Goal: Information Seeking & Learning: Learn about a topic

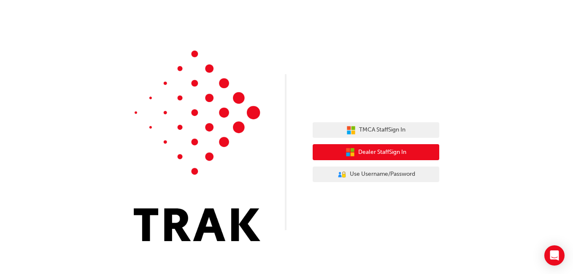
click at [362, 157] on span "Dealer Staff Sign In" at bounding box center [382, 153] width 48 height 10
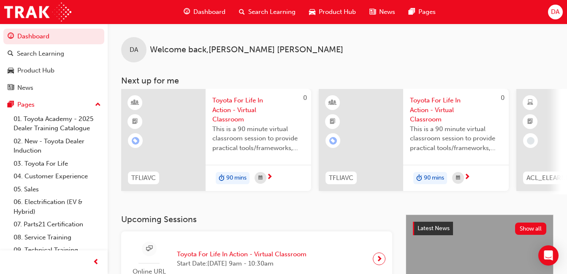
click at [319, 16] on span "Product Hub" at bounding box center [336, 12] width 37 height 10
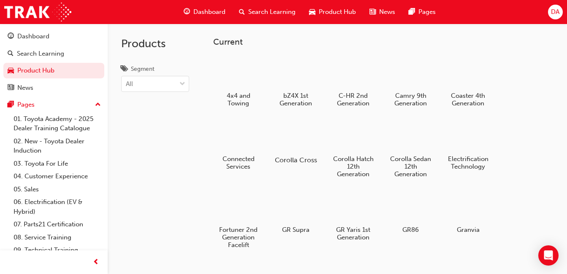
click at [297, 146] on div at bounding box center [295, 136] width 47 height 34
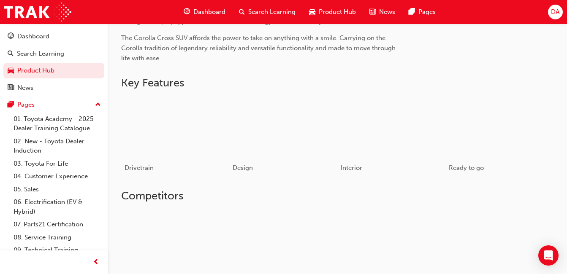
scroll to position [337, 0]
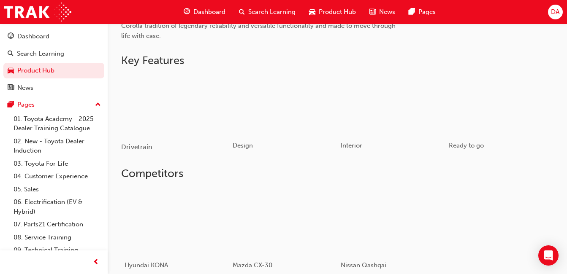
click at [206, 119] on div "button" at bounding box center [175, 105] width 108 height 61
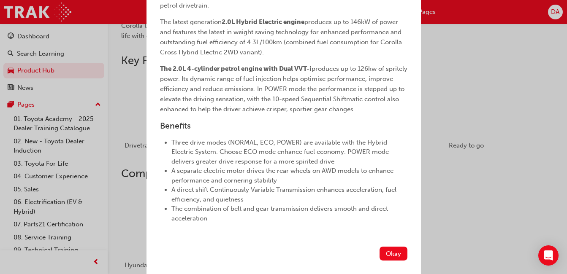
scroll to position [241, 0]
click at [386, 255] on button "Okay" at bounding box center [393, 254] width 28 height 14
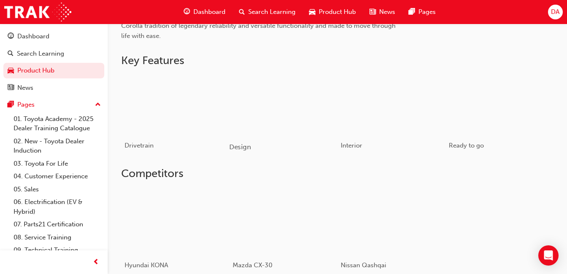
click at [290, 123] on div "button" at bounding box center [283, 105] width 108 height 61
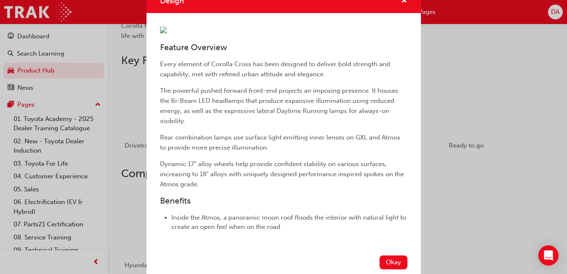
scroll to position [0, 0]
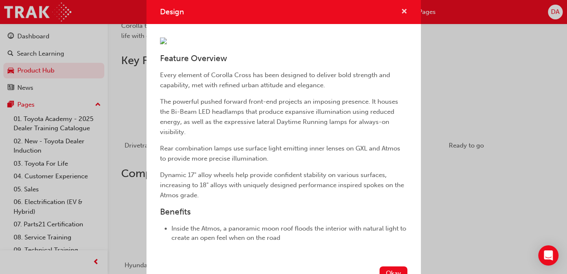
click at [401, 11] on span "cross-icon" at bounding box center [404, 12] width 6 height 8
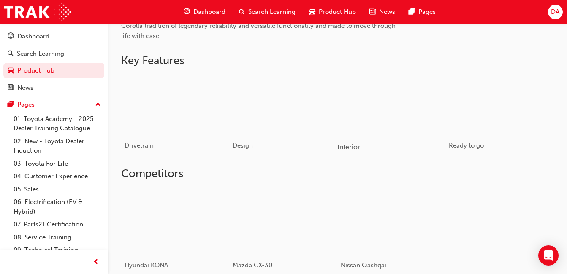
click at [440, 119] on div "button" at bounding box center [391, 105] width 108 height 61
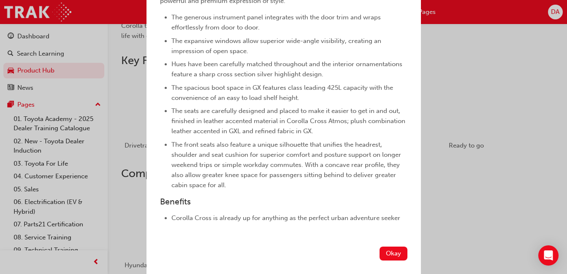
scroll to position [225, 0]
click at [387, 256] on button "Okay" at bounding box center [393, 254] width 28 height 14
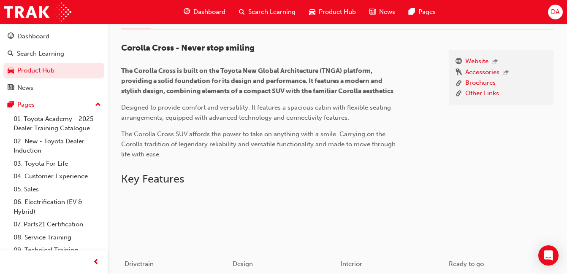
scroll to position [42, 0]
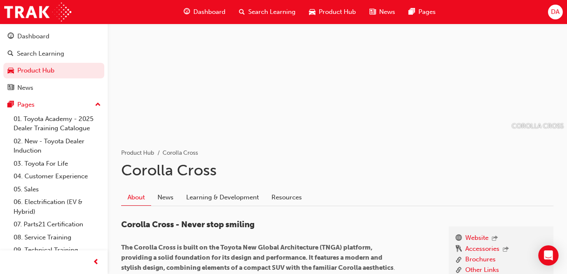
click at [335, 12] on span "Product Hub" at bounding box center [336, 12] width 37 height 10
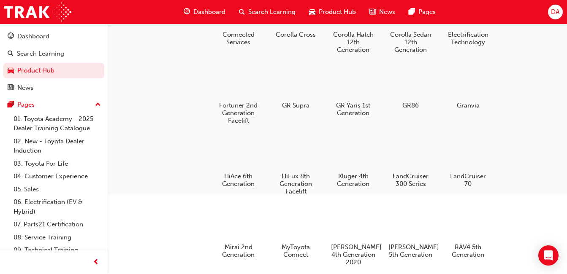
scroll to position [127, 0]
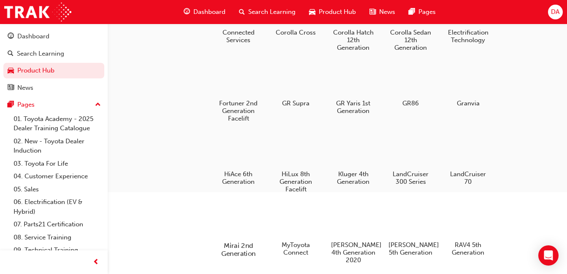
click at [240, 235] on div at bounding box center [238, 222] width 47 height 34
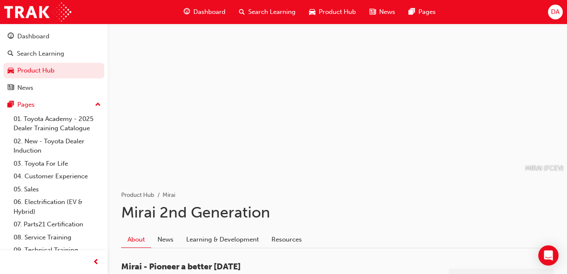
click at [325, 11] on span "Product Hub" at bounding box center [336, 12] width 37 height 10
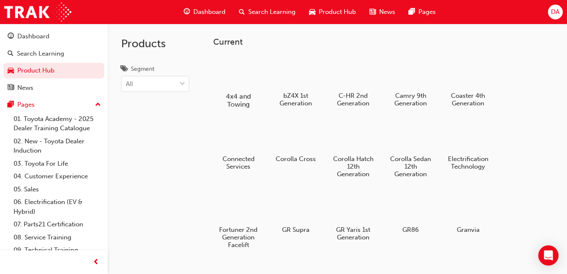
click at [234, 77] on div at bounding box center [238, 71] width 47 height 33
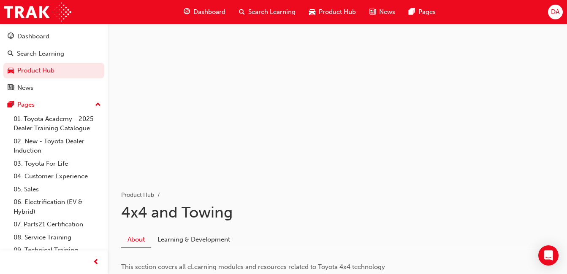
click at [553, 15] on span "DA" at bounding box center [555, 12] width 8 height 10
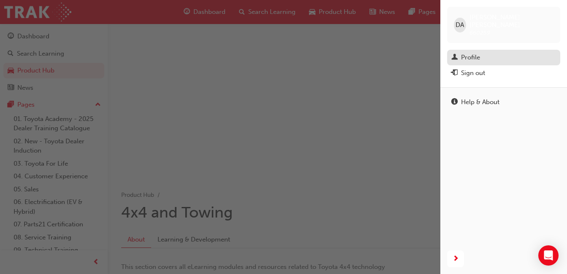
click at [471, 53] on div "Profile" at bounding box center [470, 58] width 19 height 10
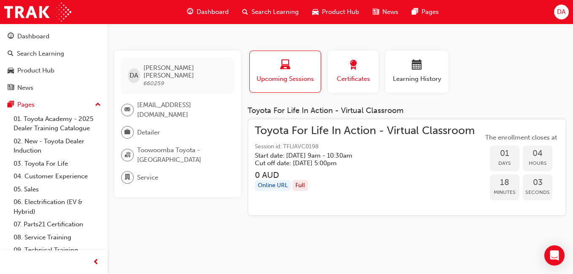
click at [347, 81] on span "Certificates" at bounding box center [353, 79] width 38 height 10
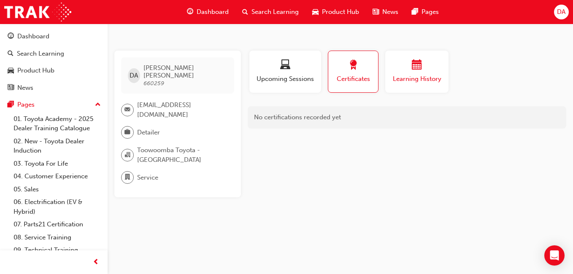
click at [415, 74] on div "Learning History" at bounding box center [416, 72] width 51 height 24
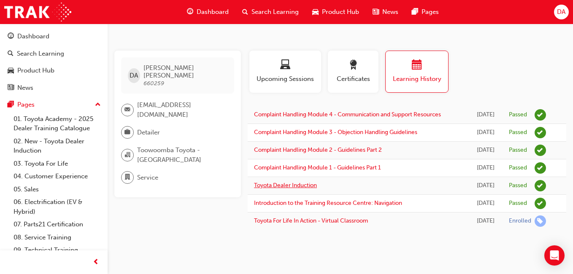
click at [301, 189] on link "Toyota Dealer Induction" at bounding box center [285, 185] width 63 height 7
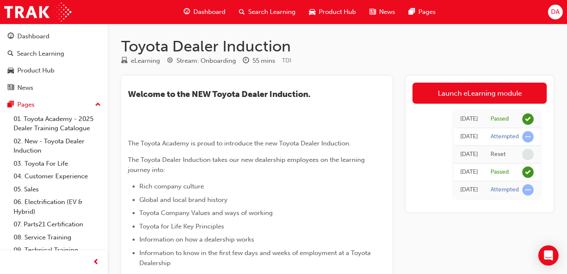
click at [554, 9] on span "DA" at bounding box center [555, 12] width 8 height 10
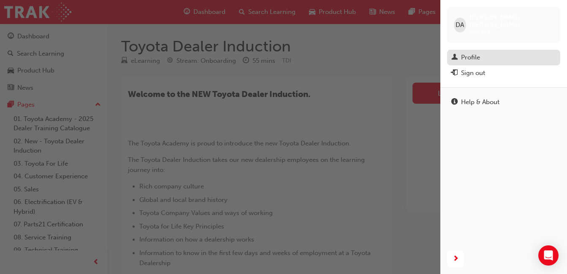
click at [533, 54] on div "Profile" at bounding box center [503, 57] width 105 height 11
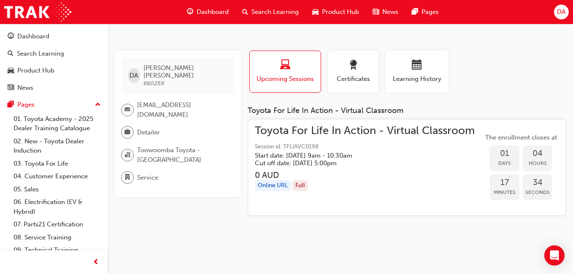
click at [557, 6] on button "DA" at bounding box center [561, 12] width 15 height 15
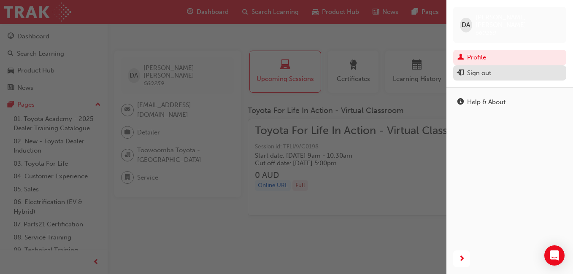
click at [481, 68] on div "Sign out" at bounding box center [479, 73] width 24 height 10
